Goal: Information Seeking & Learning: Learn about a topic

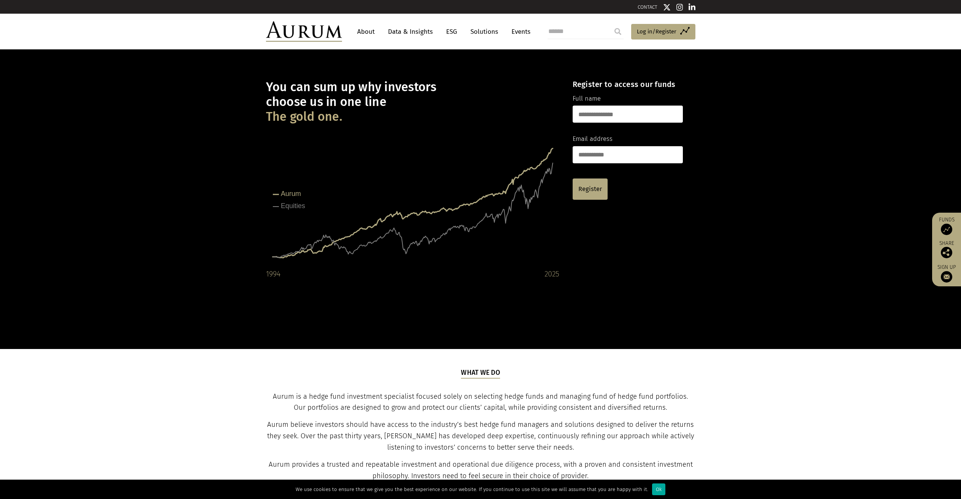
click at [414, 31] on link "Data & Insights" at bounding box center [410, 32] width 52 height 14
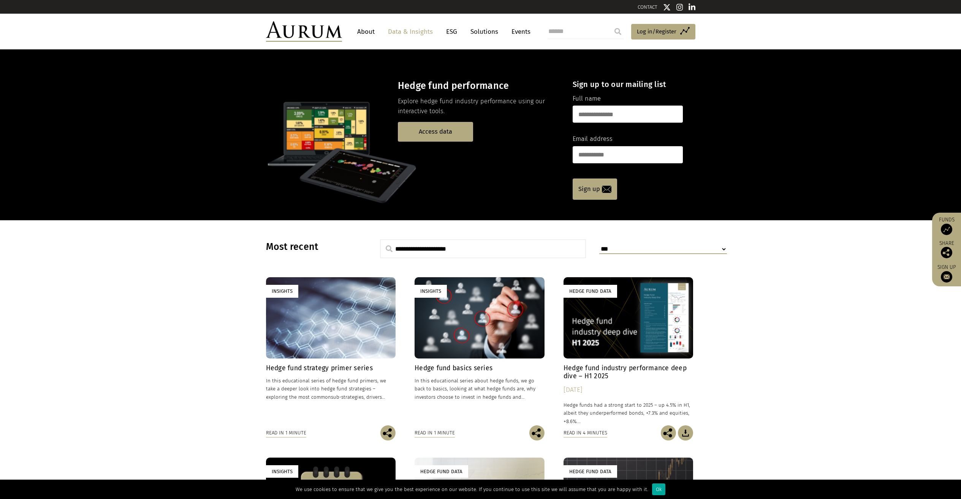
click at [305, 28] on img at bounding box center [304, 31] width 76 height 21
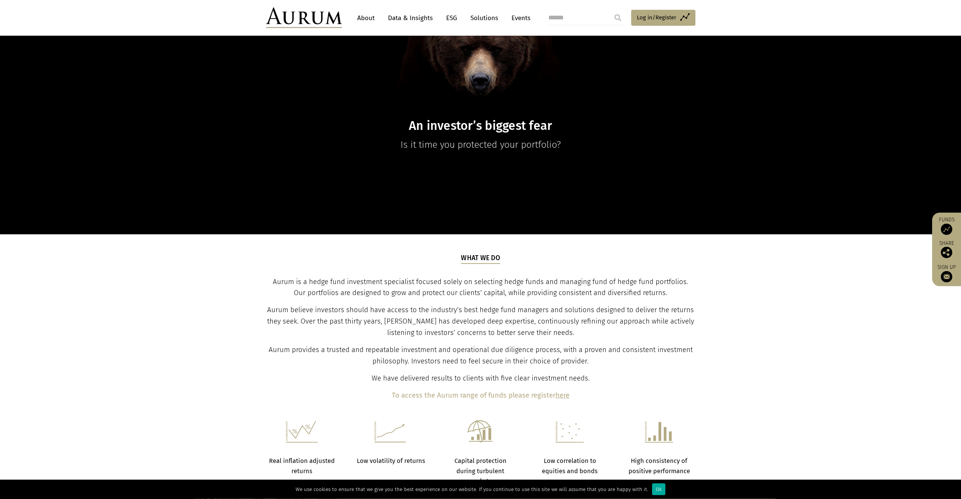
scroll to position [140, 0]
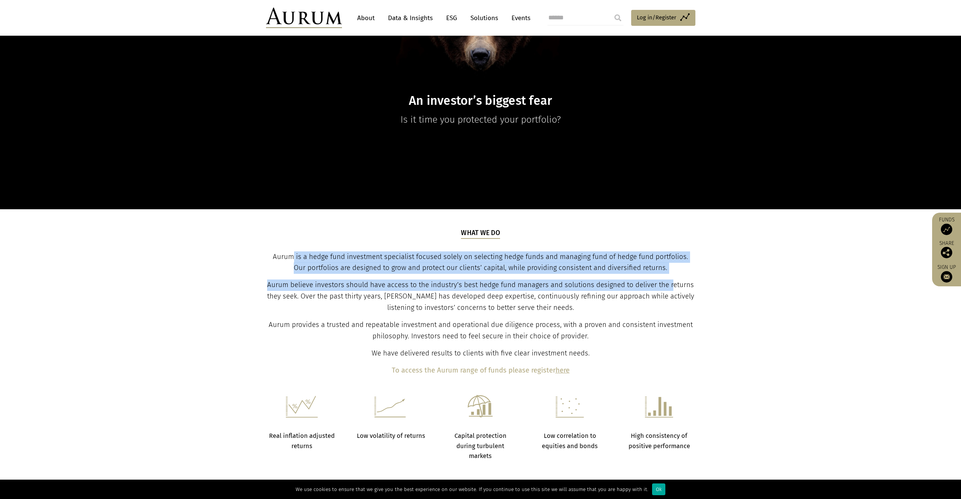
drag, startPoint x: 288, startPoint y: 259, endPoint x: 674, endPoint y: 282, distance: 386.2
click at [674, 282] on div "What we do Aurum is a hedge fund investment specialist focused solely on select…" at bounding box center [480, 302] width 427 height 148
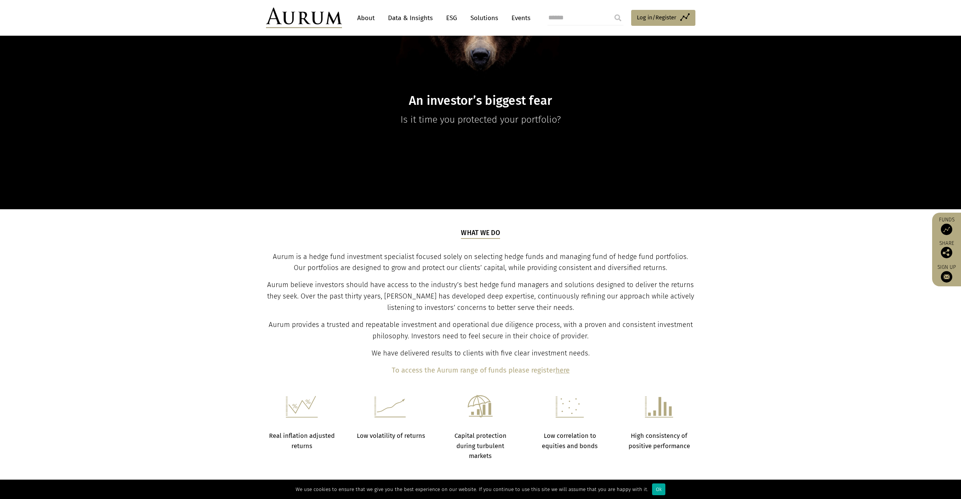
click at [675, 283] on span "Aurum believe investors should have access to the industry’s best hedge fund ma…" at bounding box center [480, 296] width 427 height 31
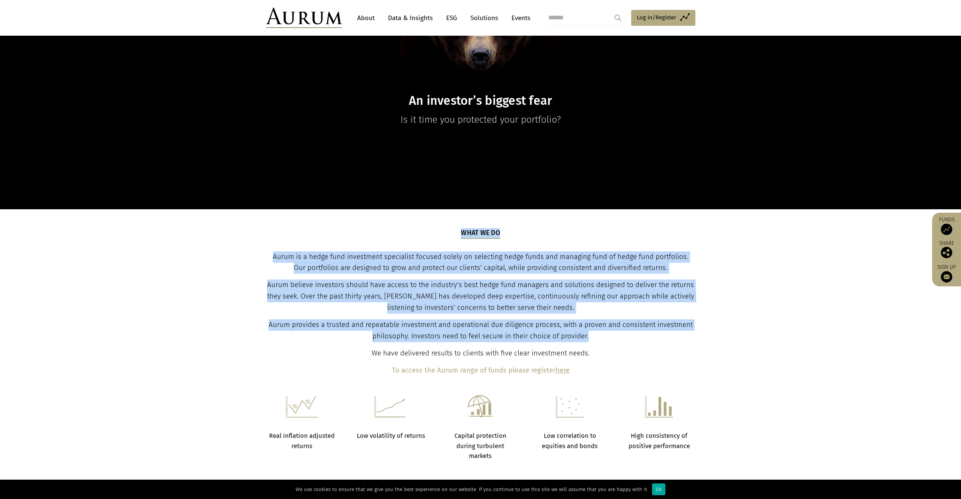
drag, startPoint x: 639, startPoint y: 339, endPoint x: 231, endPoint y: 236, distance: 420.8
click at [231, 236] on section "What we do Aurum is a hedge fund investment specialist focused solely on select…" at bounding box center [480, 302] width 961 height 186
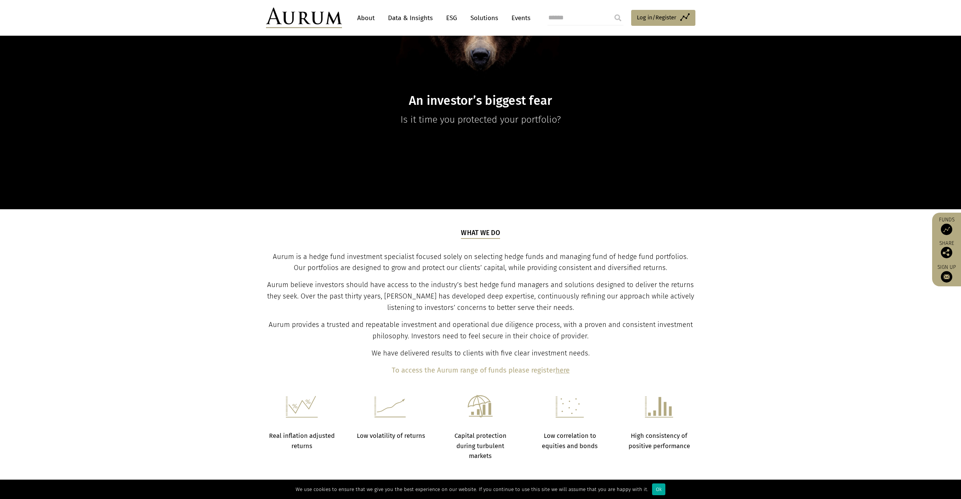
click at [231, 236] on section "What we do Aurum is a hedge fund investment specialist focused solely on select…" at bounding box center [480, 302] width 961 height 186
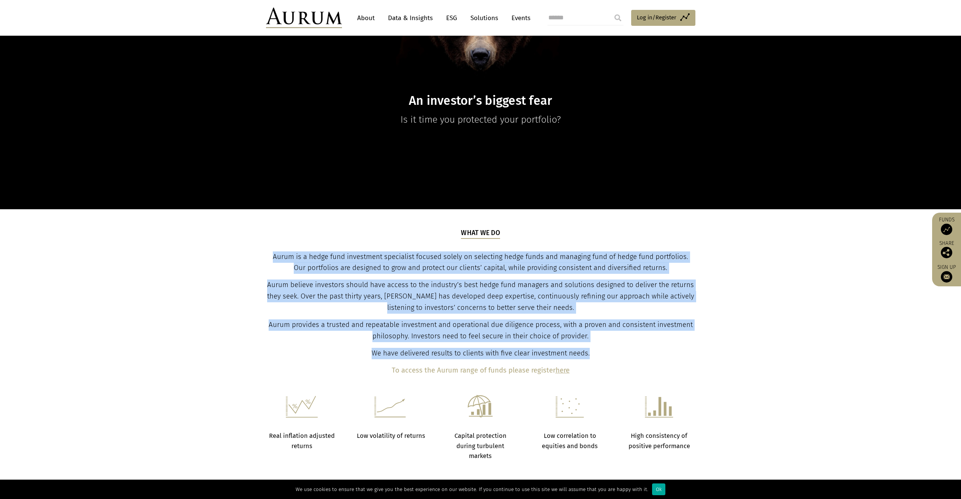
drag, startPoint x: 226, startPoint y: 246, endPoint x: 642, endPoint y: 349, distance: 428.9
click at [641, 348] on section "What we do Aurum is a hedge fund investment specialist focused solely on select…" at bounding box center [480, 302] width 961 height 186
click at [643, 349] on p "We have delivered results to clients with five clear investment needs." at bounding box center [480, 353] width 427 height 11
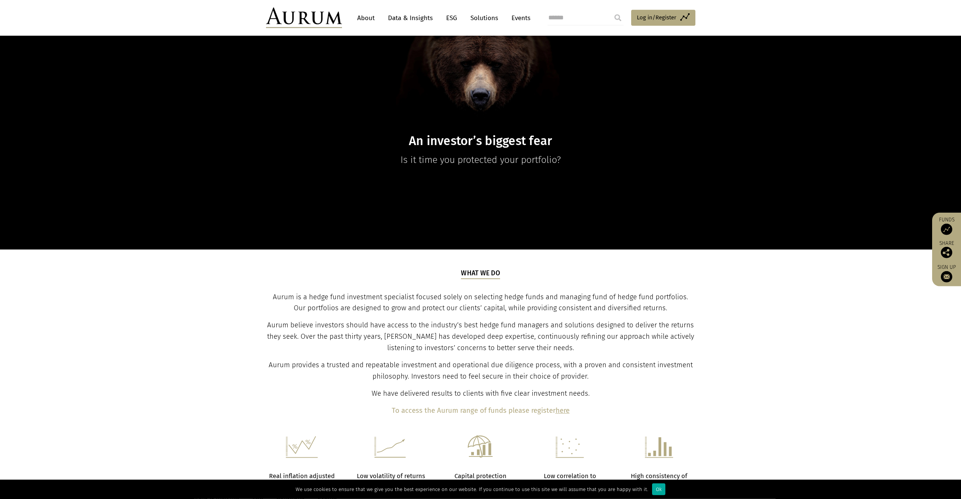
scroll to position [0, 0]
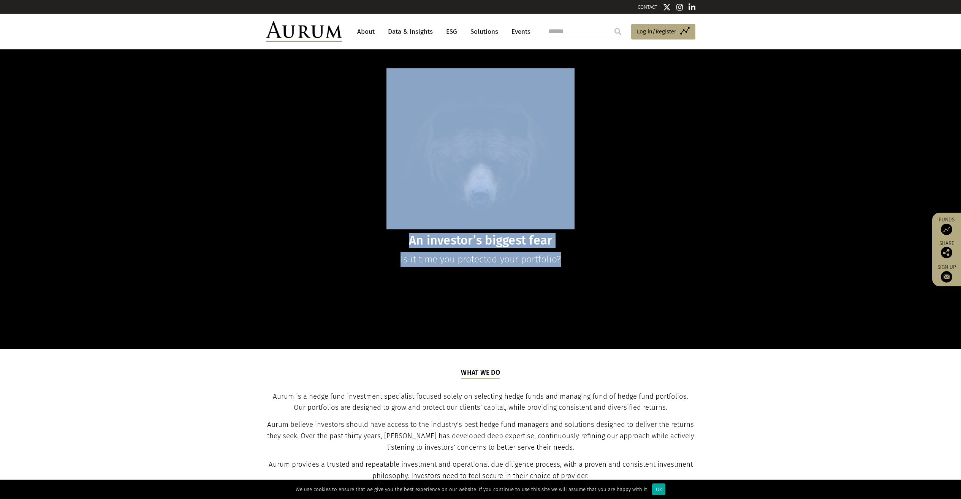
drag, startPoint x: 277, startPoint y: 215, endPoint x: 623, endPoint y: 332, distance: 365.2
click at [623, 333] on div "An investor’s biggest fear Is it time you protected your portfolio?" at bounding box center [480, 198] width 961 height 299
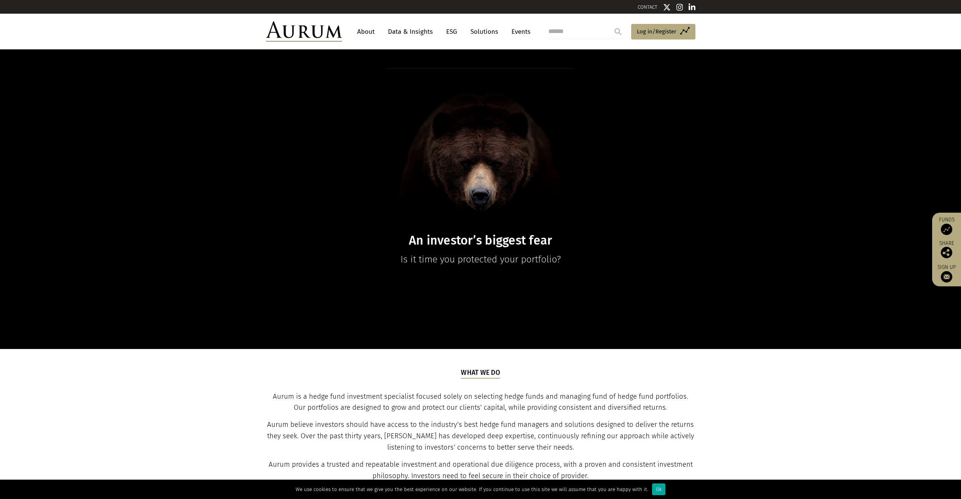
click at [603, 298] on div "An investor’s biggest fear Is it time you protected your portfolio?" at bounding box center [480, 198] width 961 height 299
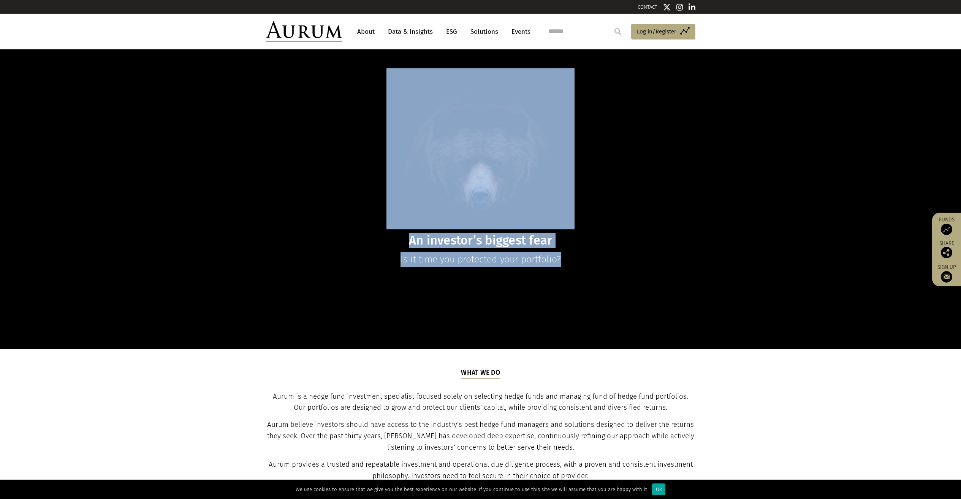
drag, startPoint x: 660, startPoint y: 312, endPoint x: 244, endPoint y: 217, distance: 426.3
click at [244, 217] on div "An investor’s biggest fear Is it time you protected your portfolio?" at bounding box center [480, 198] width 961 height 299
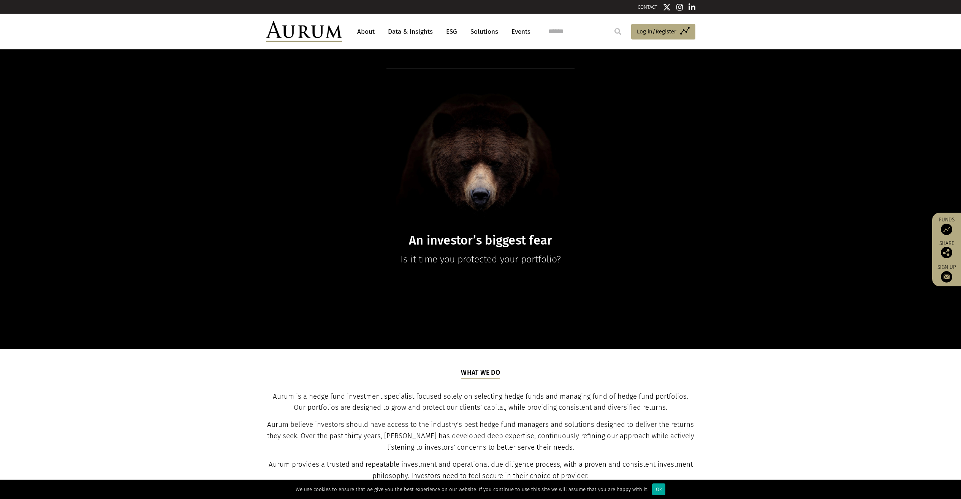
click at [340, 193] on h1 at bounding box center [480, 148] width 293 height 161
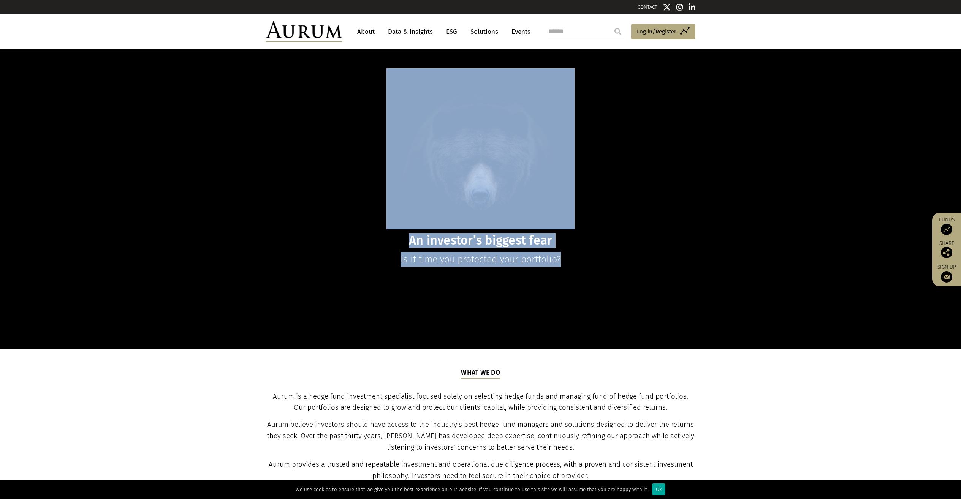
drag, startPoint x: 347, startPoint y: 225, endPoint x: 666, endPoint y: 308, distance: 329.1
click at [670, 316] on div "An investor’s biggest fear Is it time you protected your portfolio?" at bounding box center [480, 198] width 961 height 299
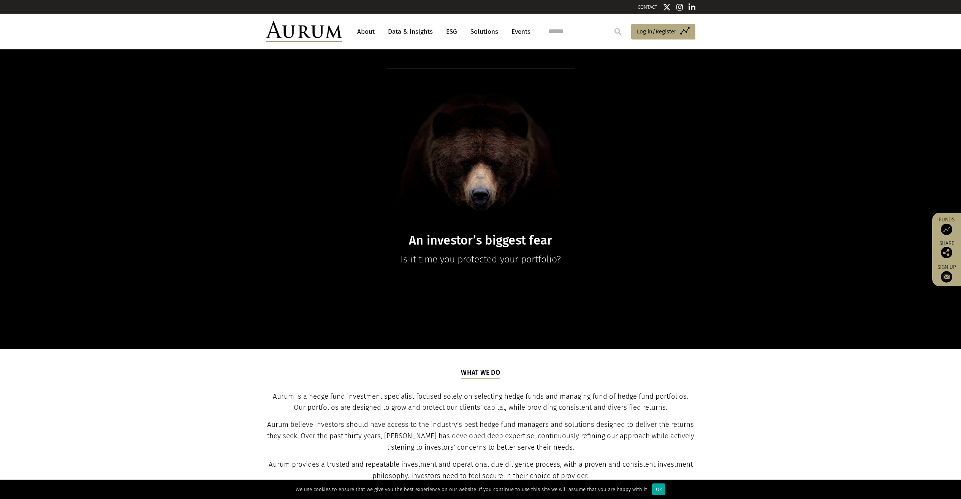
click at [655, 293] on div "An investor’s biggest fear Is it time you protected your portfolio?" at bounding box center [480, 198] width 961 height 299
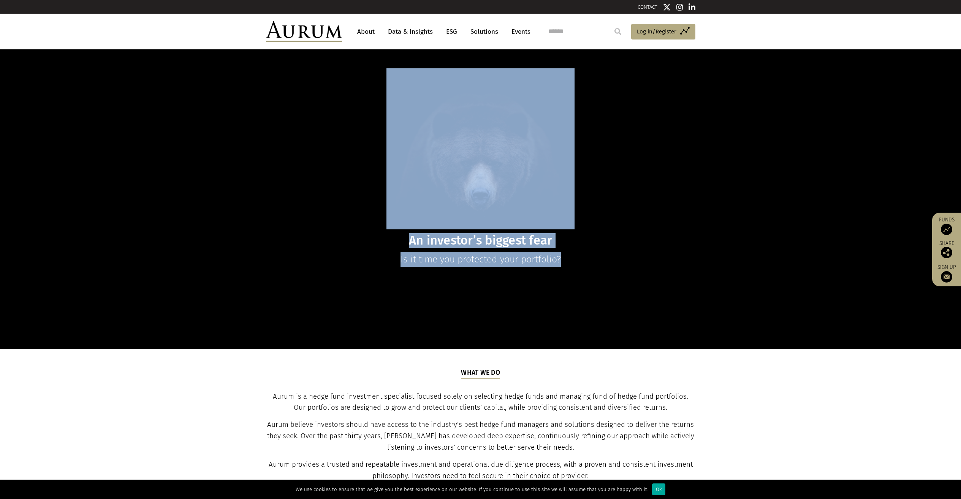
drag, startPoint x: 557, startPoint y: 284, endPoint x: 308, endPoint y: 193, distance: 264.9
click at [317, 198] on div "An investor’s biggest fear Is it time you protected your portfolio?" at bounding box center [480, 198] width 961 height 299
click at [453, 33] on link "ESG" at bounding box center [451, 32] width 19 height 14
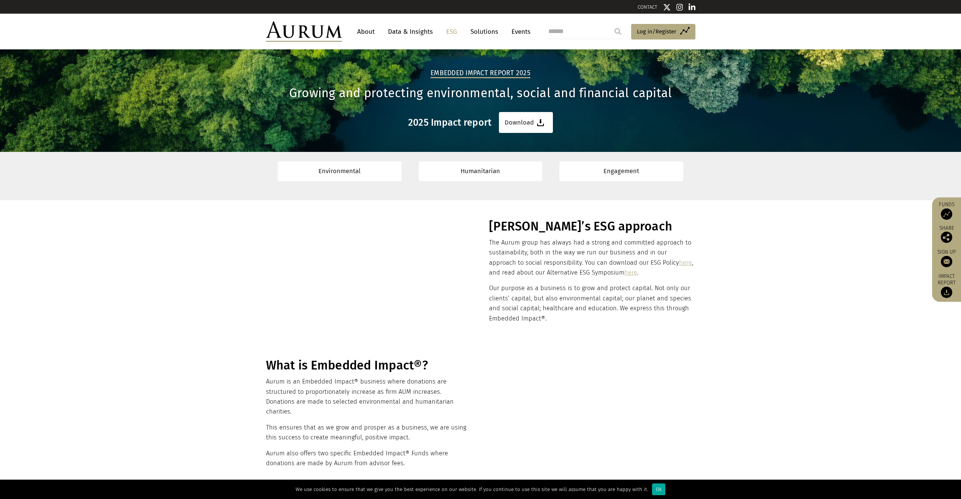
click at [332, 35] on img at bounding box center [304, 31] width 76 height 21
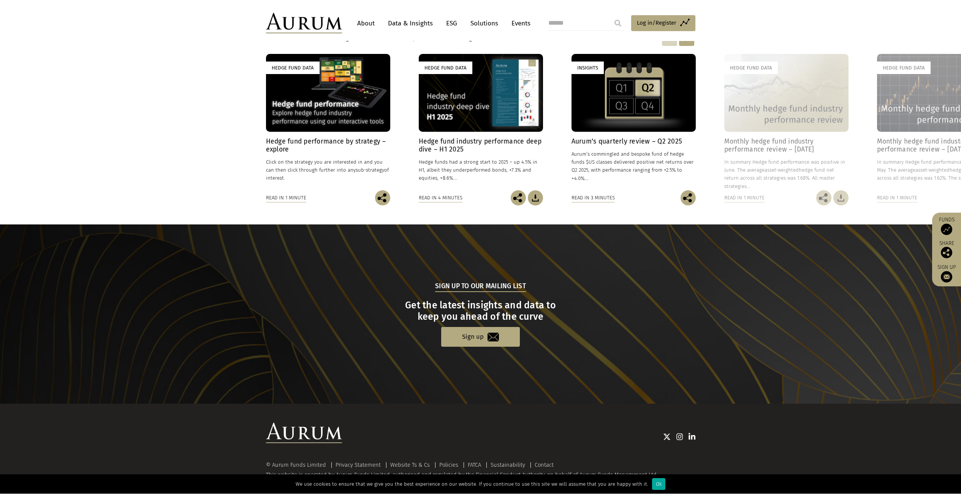
scroll to position [614, 0]
